Goal: Transaction & Acquisition: Purchase product/service

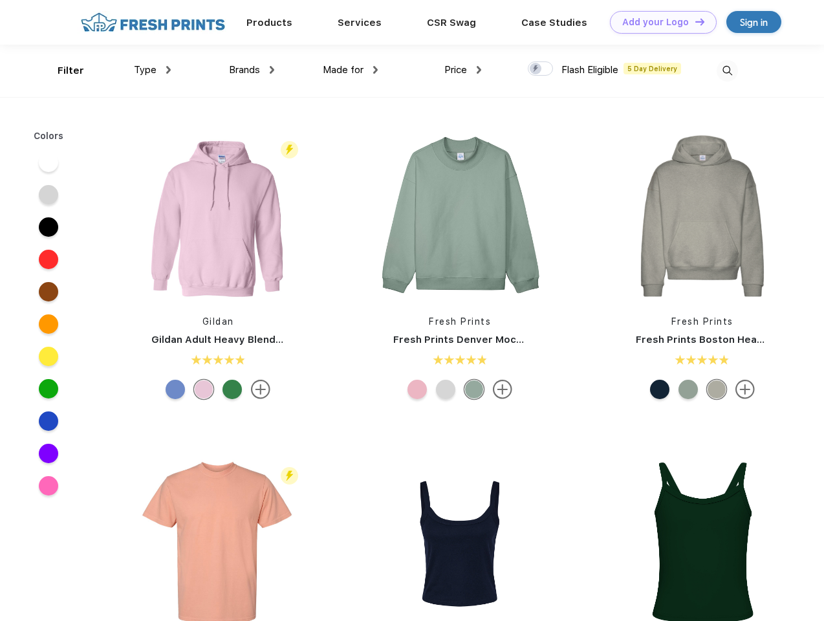
scroll to position [1, 0]
click at [658, 22] on link "Add your Logo Design Tool" at bounding box center [663, 22] width 107 height 23
click at [0, 0] on div "Design Tool" at bounding box center [0, 0] width 0 height 0
click at [694, 21] on link "Add your Logo Design Tool" at bounding box center [663, 22] width 107 height 23
click at [62, 70] on div "Filter" at bounding box center [71, 70] width 27 height 15
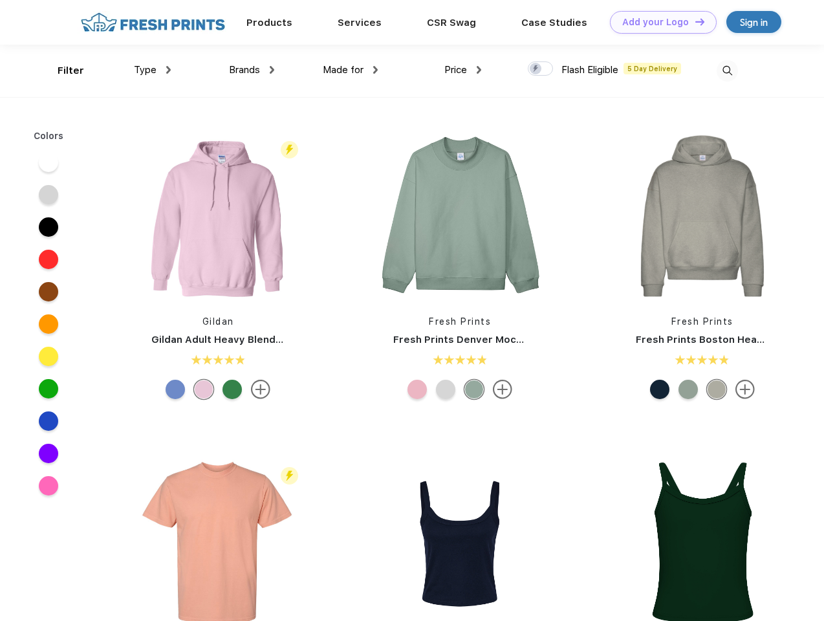
click at [153, 70] on span "Type" at bounding box center [145, 70] width 23 height 12
click at [251, 70] on span "Brands" at bounding box center [244, 70] width 31 height 12
click at [350, 70] on span "Made for" at bounding box center [343, 70] width 41 height 12
click at [463, 70] on span "Price" at bounding box center [455, 70] width 23 height 12
click at [540, 69] on div at bounding box center [539, 68] width 25 height 14
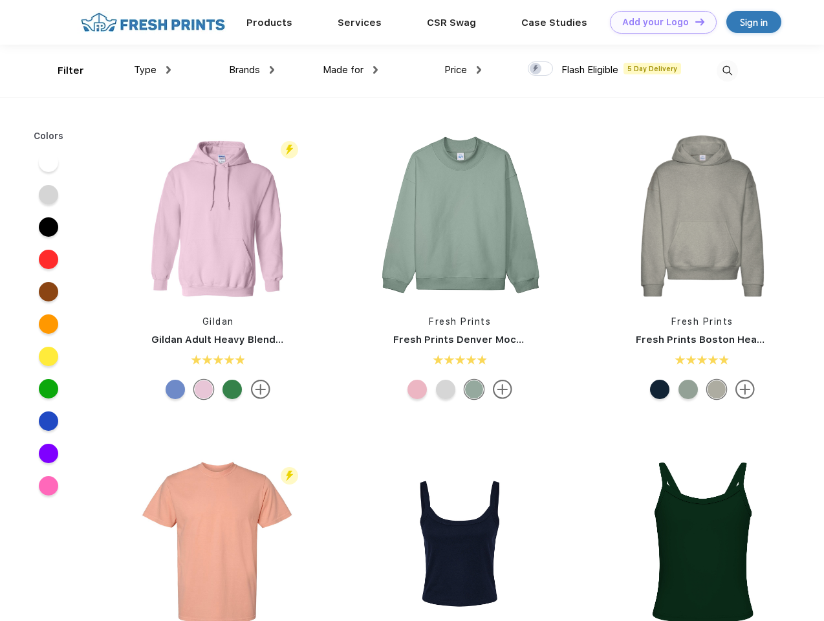
click at [536, 69] on input "checkbox" at bounding box center [531, 65] width 8 height 8
click at [727, 70] on img at bounding box center [726, 70] width 21 height 21
